Goal: Information Seeking & Learning: Understand process/instructions

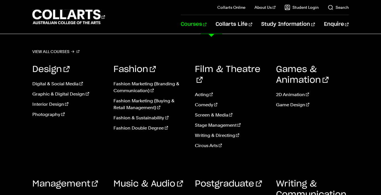
scroll to position [782, 0]
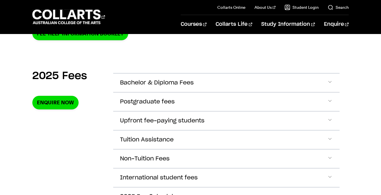
scroll to position [193, 0]
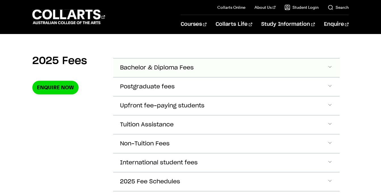
click at [163, 68] on span "Bachelor & Diploma Fees" at bounding box center [157, 68] width 74 height 7
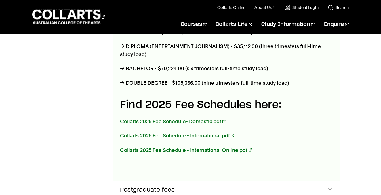
scroll to position [297, 0]
click at [211, 120] on link "Collarts 2025 Fee Schedule- Domestic pdf" at bounding box center [173, 121] width 106 height 6
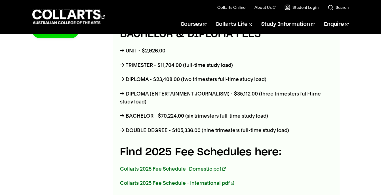
scroll to position [250, 0]
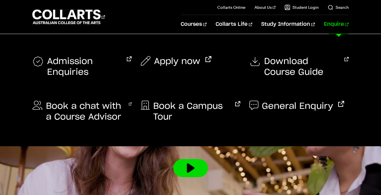
click at [346, 24] on link "Enquire" at bounding box center [336, 24] width 25 height 19
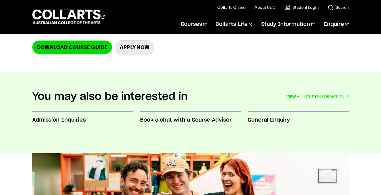
scroll to position [189, 0]
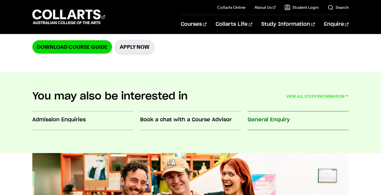
click at [269, 123] on h3 "General Enquiry" at bounding box center [298, 119] width 101 height 7
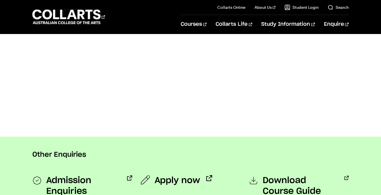
scroll to position [265, 0]
